Goal: Information Seeking & Learning: Learn about a topic

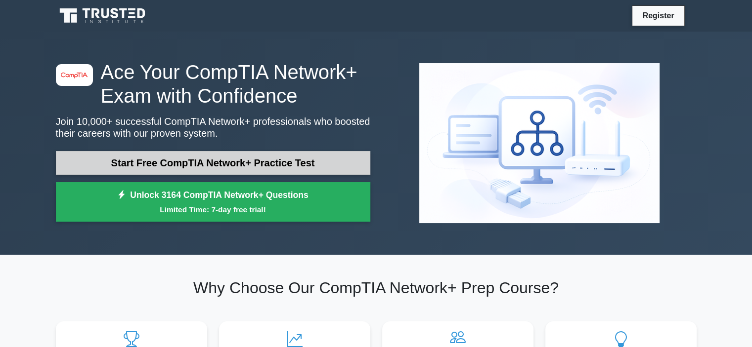
click at [204, 171] on link "Start Free CompTIA Network+ Practice Test" at bounding box center [213, 163] width 314 height 24
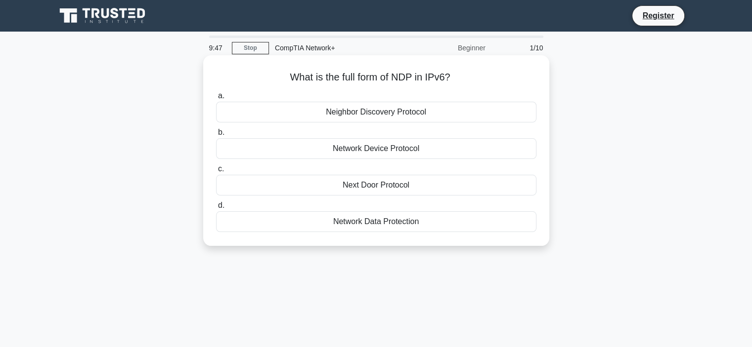
click at [372, 153] on div "Network Device Protocol" at bounding box center [376, 148] width 320 height 21
click at [340, 156] on div "Network Device Protocol" at bounding box center [376, 148] width 320 height 21
click at [216, 136] on input "b. Network Device Protocol" at bounding box center [216, 132] width 0 height 6
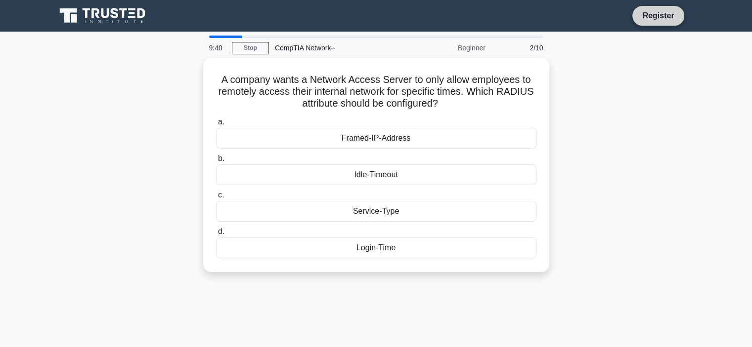
click at [650, 19] on link "Register" at bounding box center [657, 15] width 43 height 12
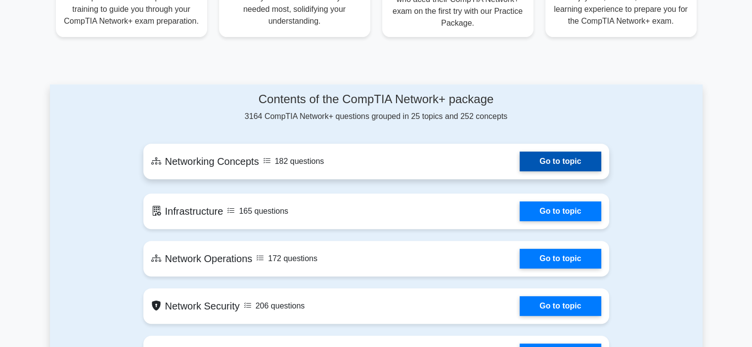
scroll to position [461, 0]
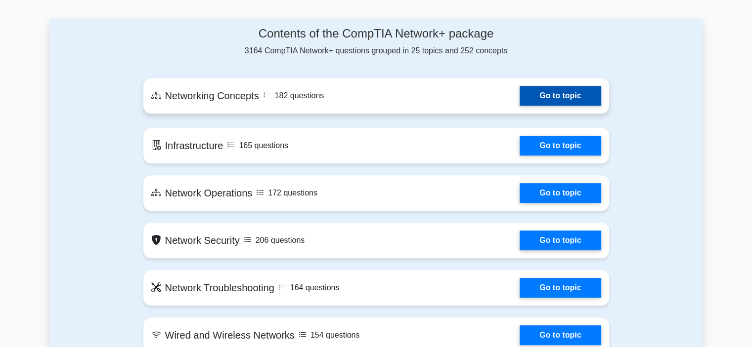
click at [519, 100] on link "Go to topic" at bounding box center [559, 96] width 81 height 20
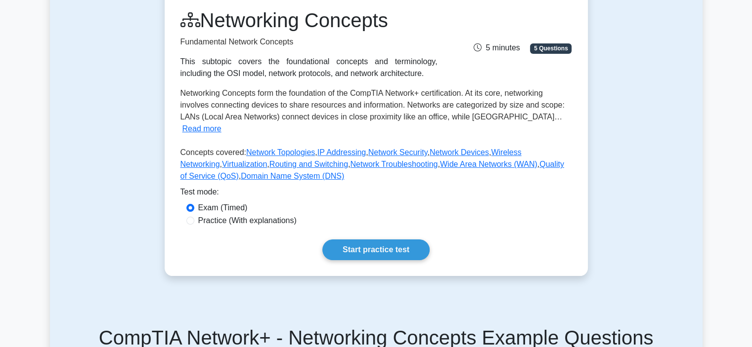
scroll to position [198, 0]
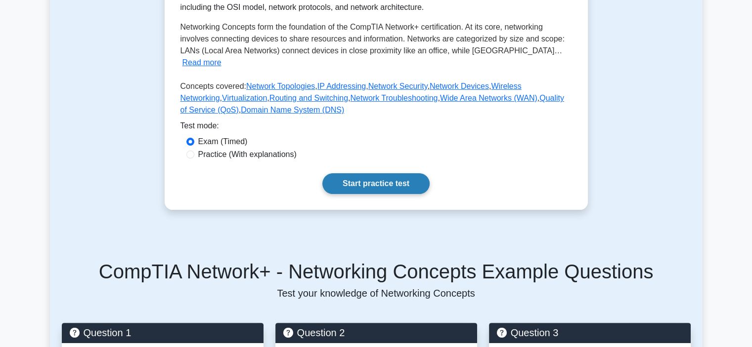
click at [352, 176] on link "Start practice test" at bounding box center [375, 183] width 107 height 21
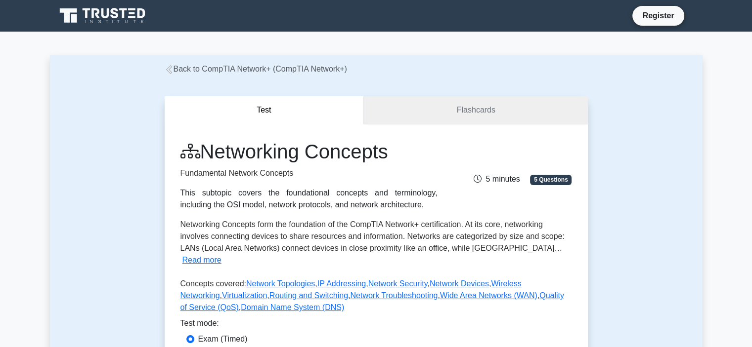
click at [401, 109] on link "Flashcards" at bounding box center [475, 110] width 223 height 28
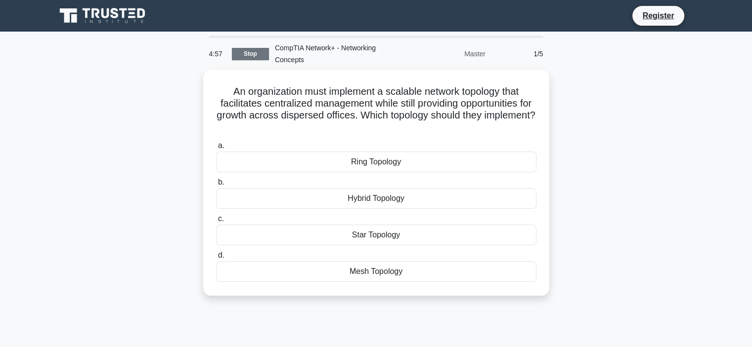
click at [251, 55] on link "Stop" at bounding box center [250, 54] width 37 height 12
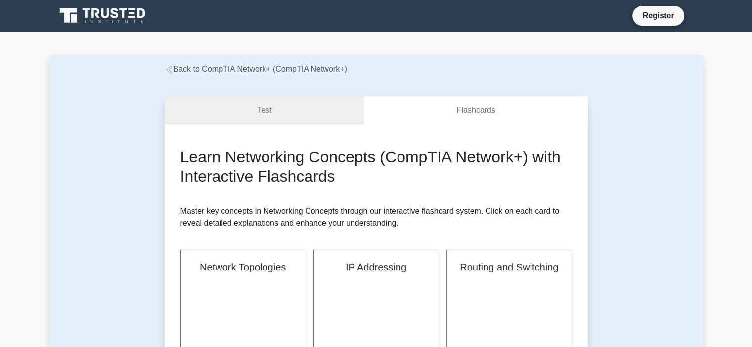
click at [325, 114] on link "Test" at bounding box center [265, 110] width 200 height 28
